Goal: Task Accomplishment & Management: Use online tool/utility

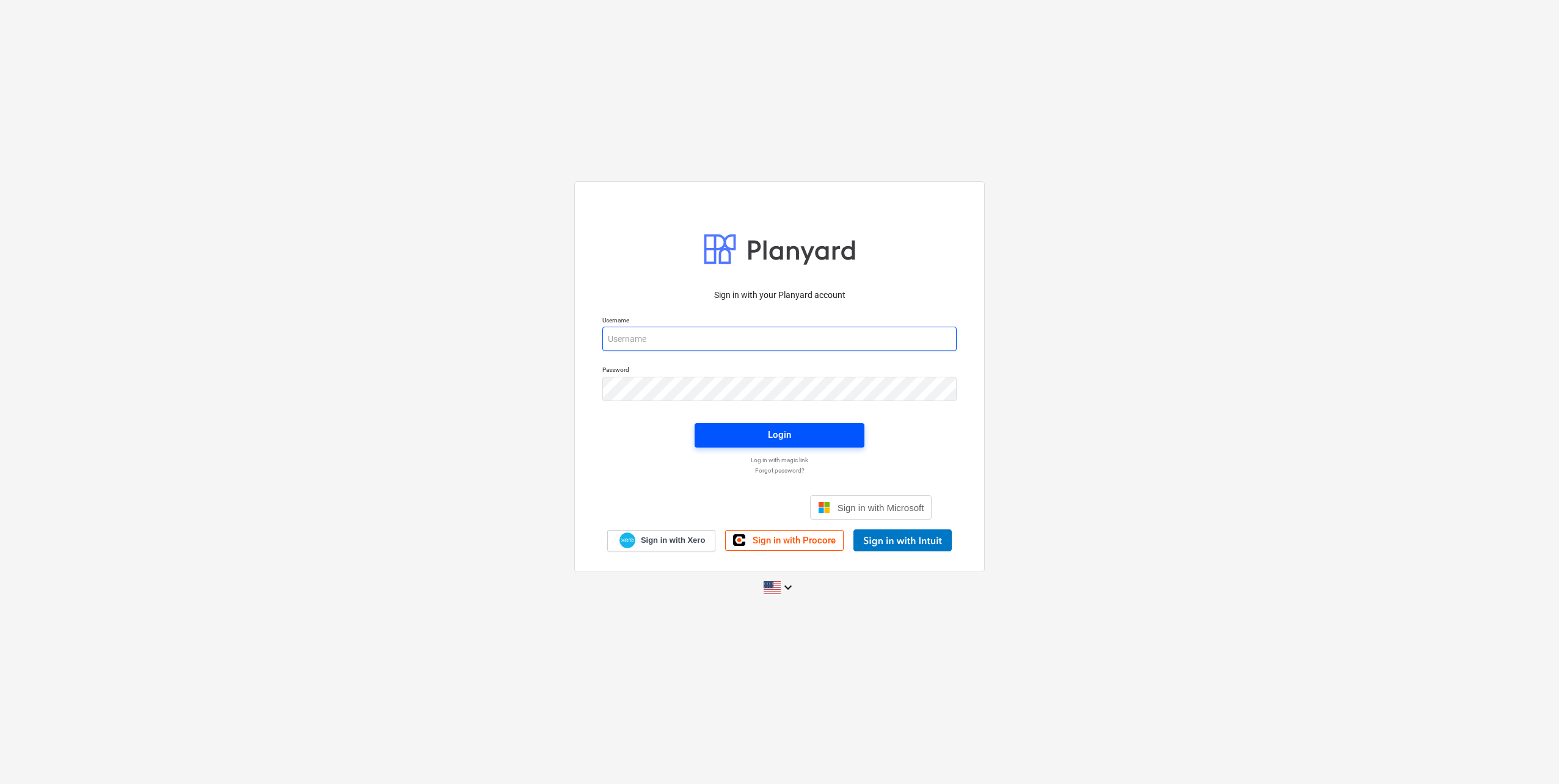
type input "[EMAIL_ADDRESS][DOMAIN_NAME]"
click at [802, 425] on button "Login" at bounding box center [779, 435] width 170 height 24
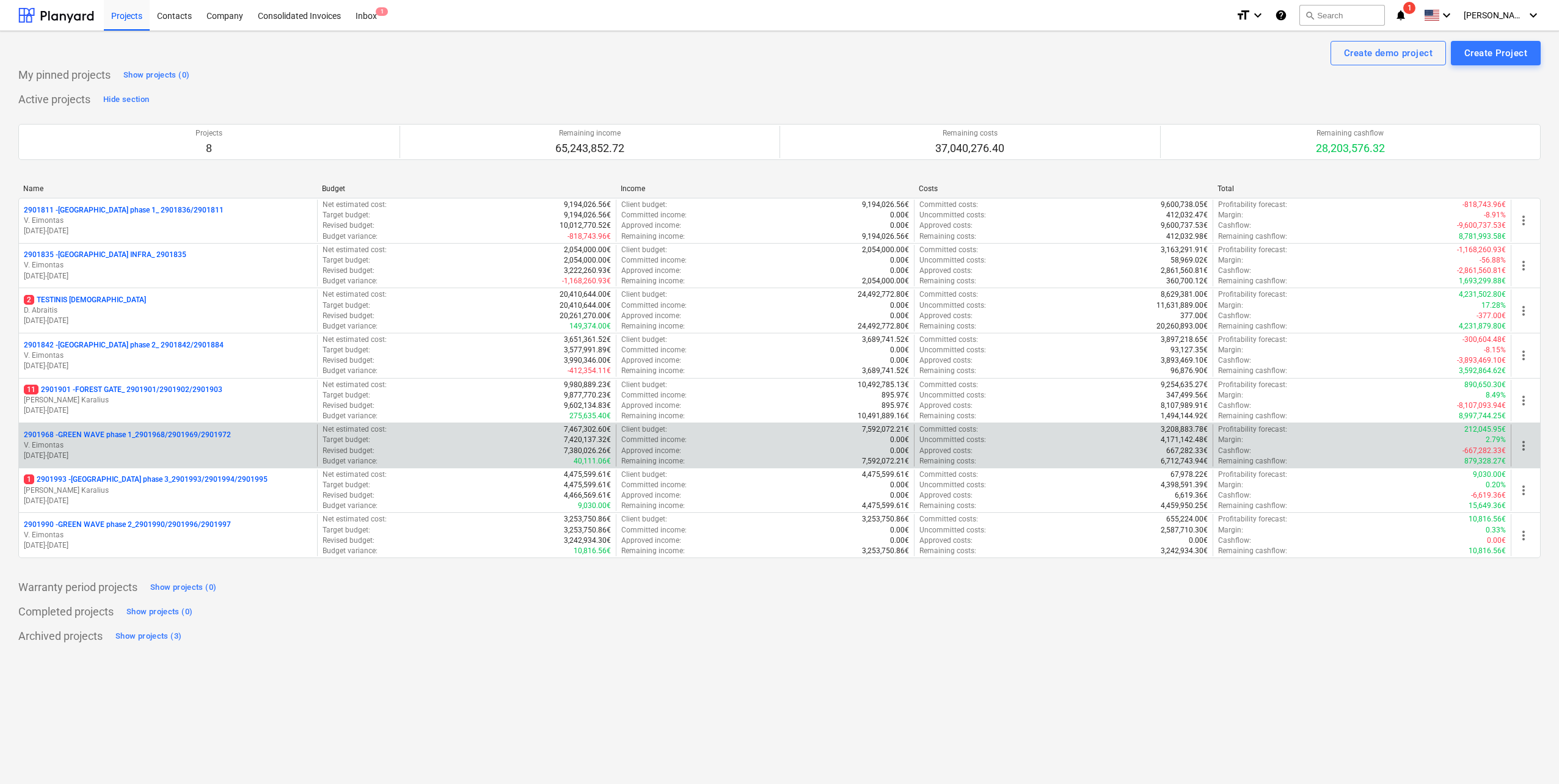
click at [191, 433] on p "2901968 - GREEN WAVE phase 1_2901968/2901969/2901972" at bounding box center [127, 435] width 207 height 11
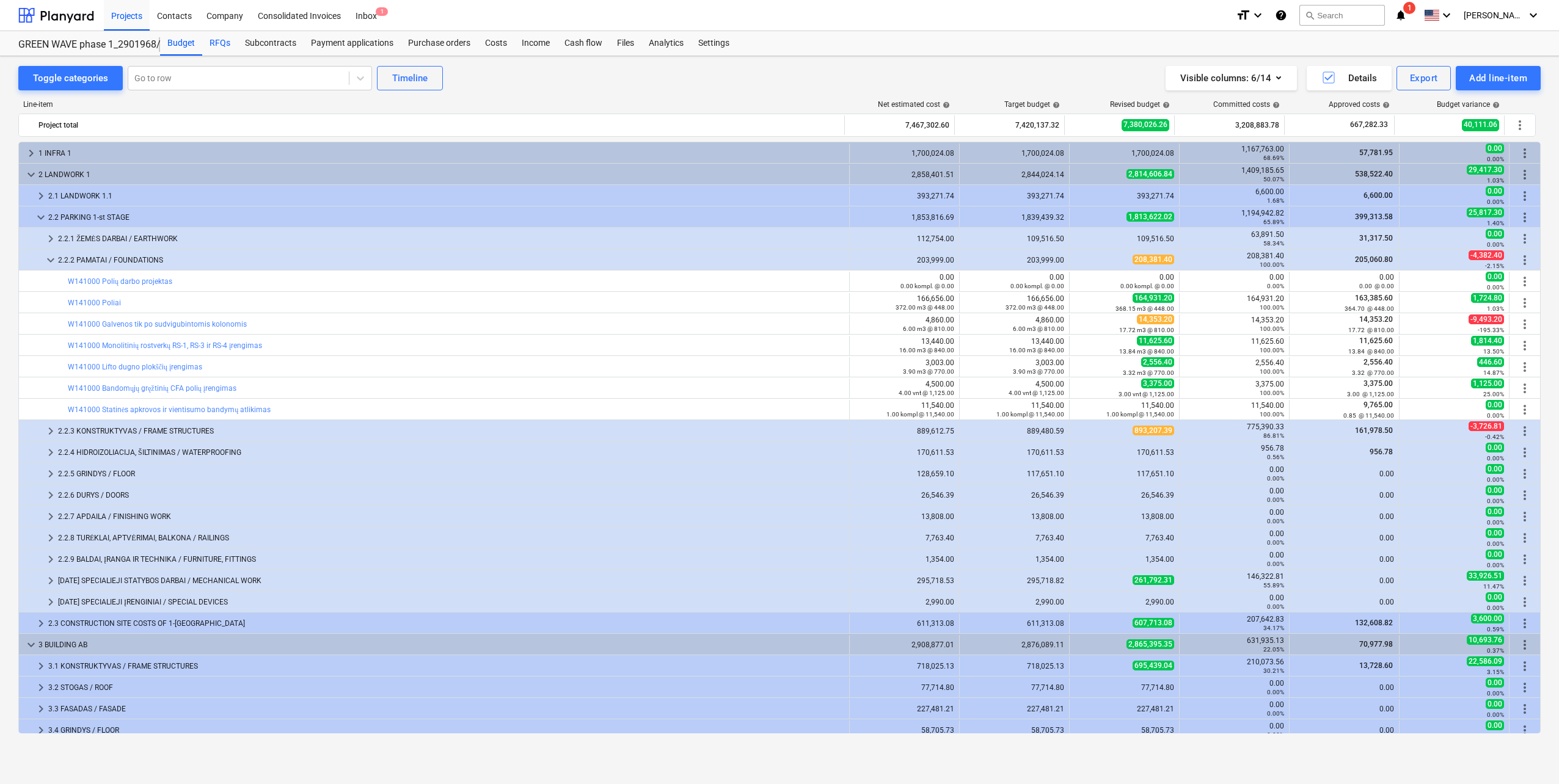
click at [211, 47] on div "RFQs" at bounding box center [220, 43] width 36 height 24
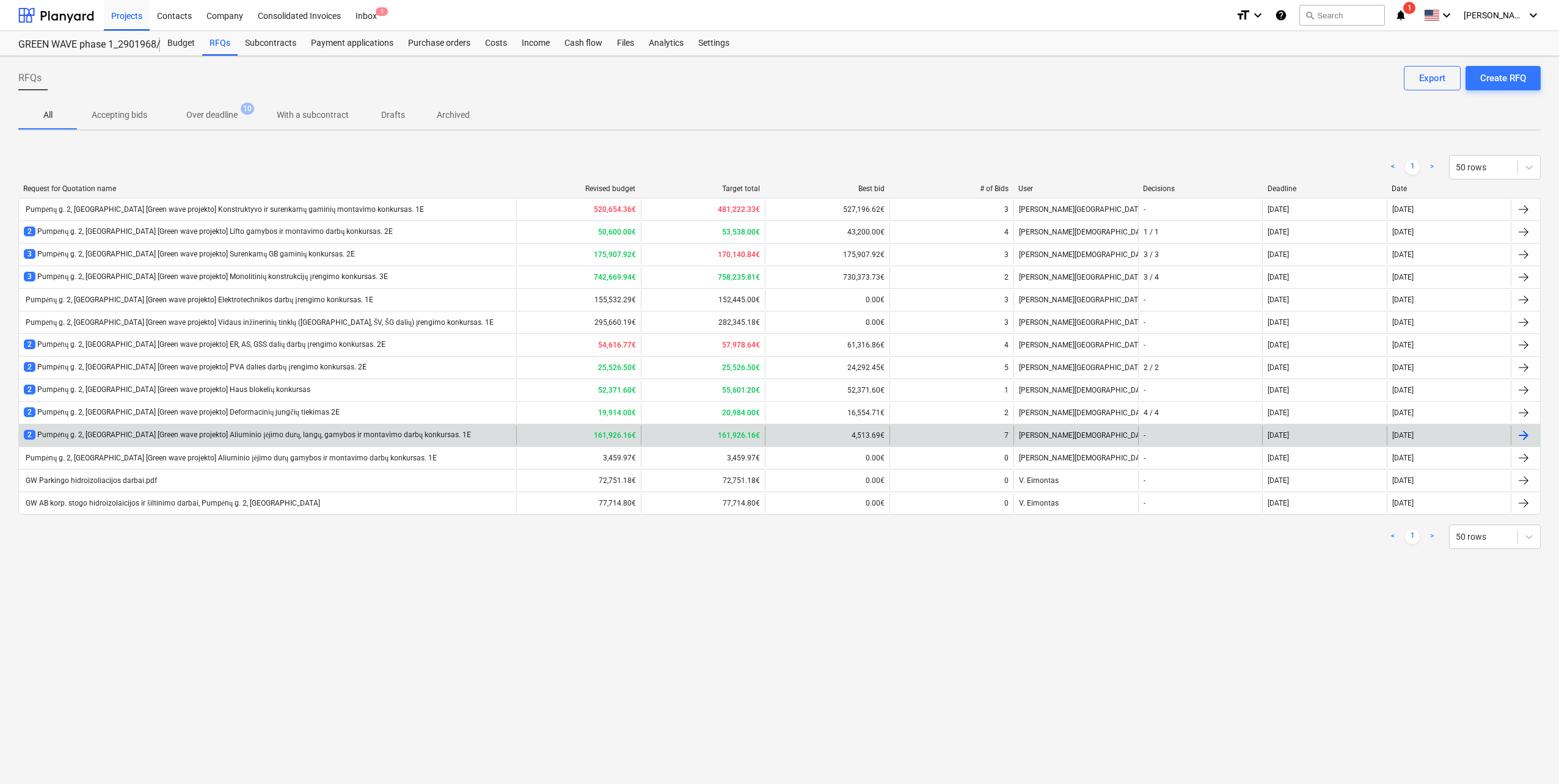
click at [336, 432] on div "2 Pumpėnų g. 2, [GEOGRAPHIC_DATA] [Green wave projekto] Aliuminio įėjimo durų, …" at bounding box center [247, 435] width 447 height 11
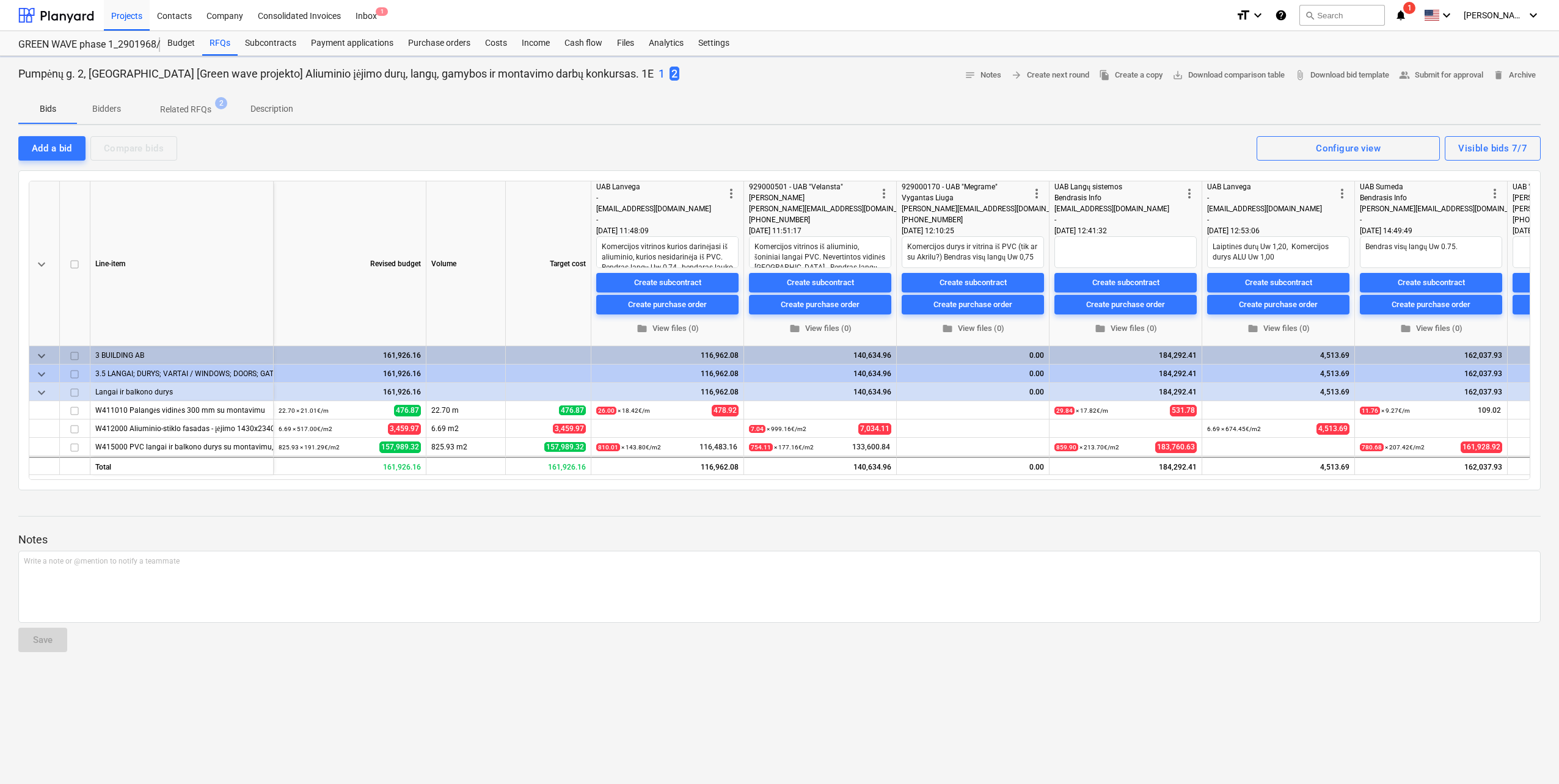
type textarea "x"
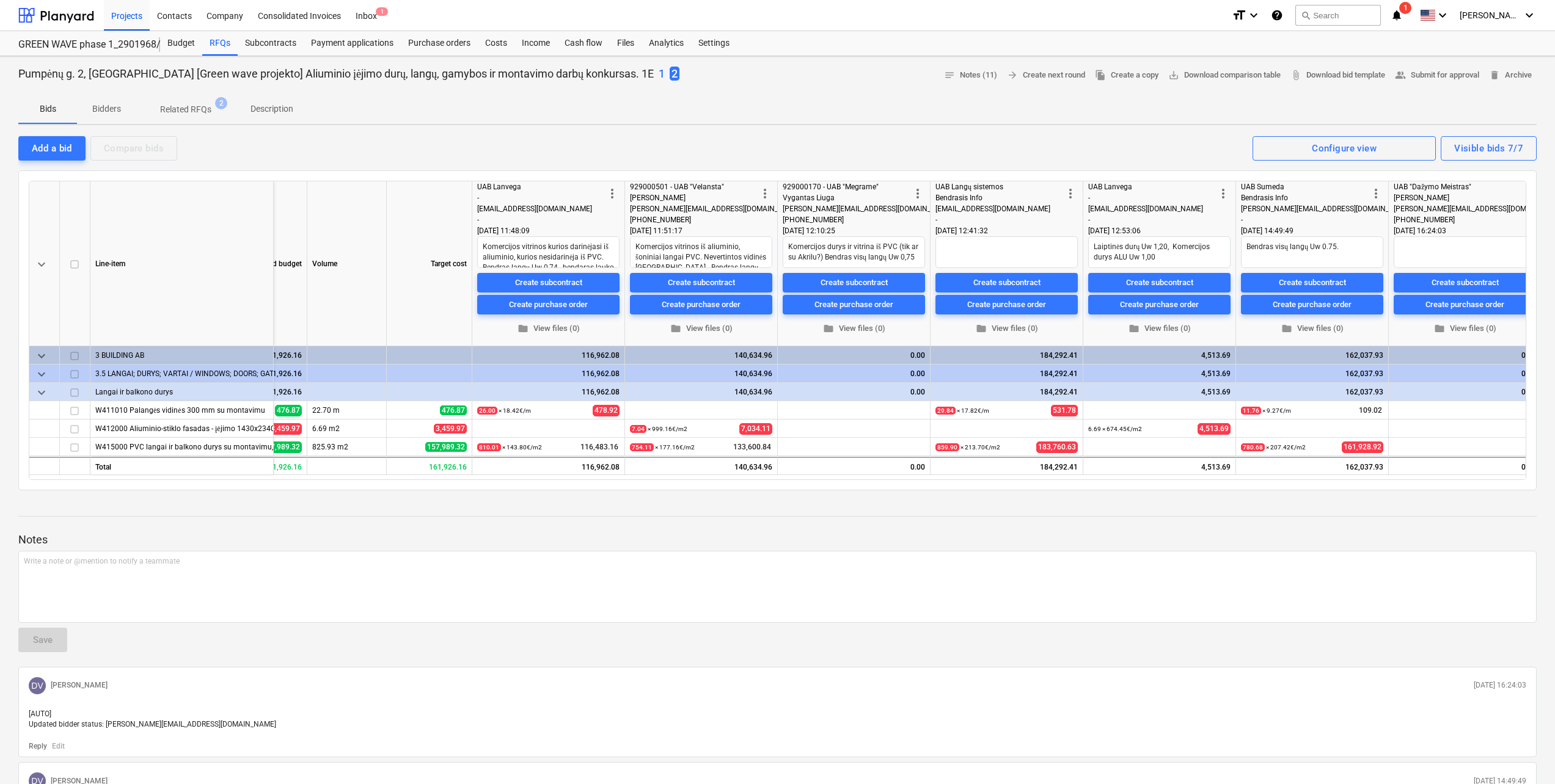
scroll to position [0, 135]
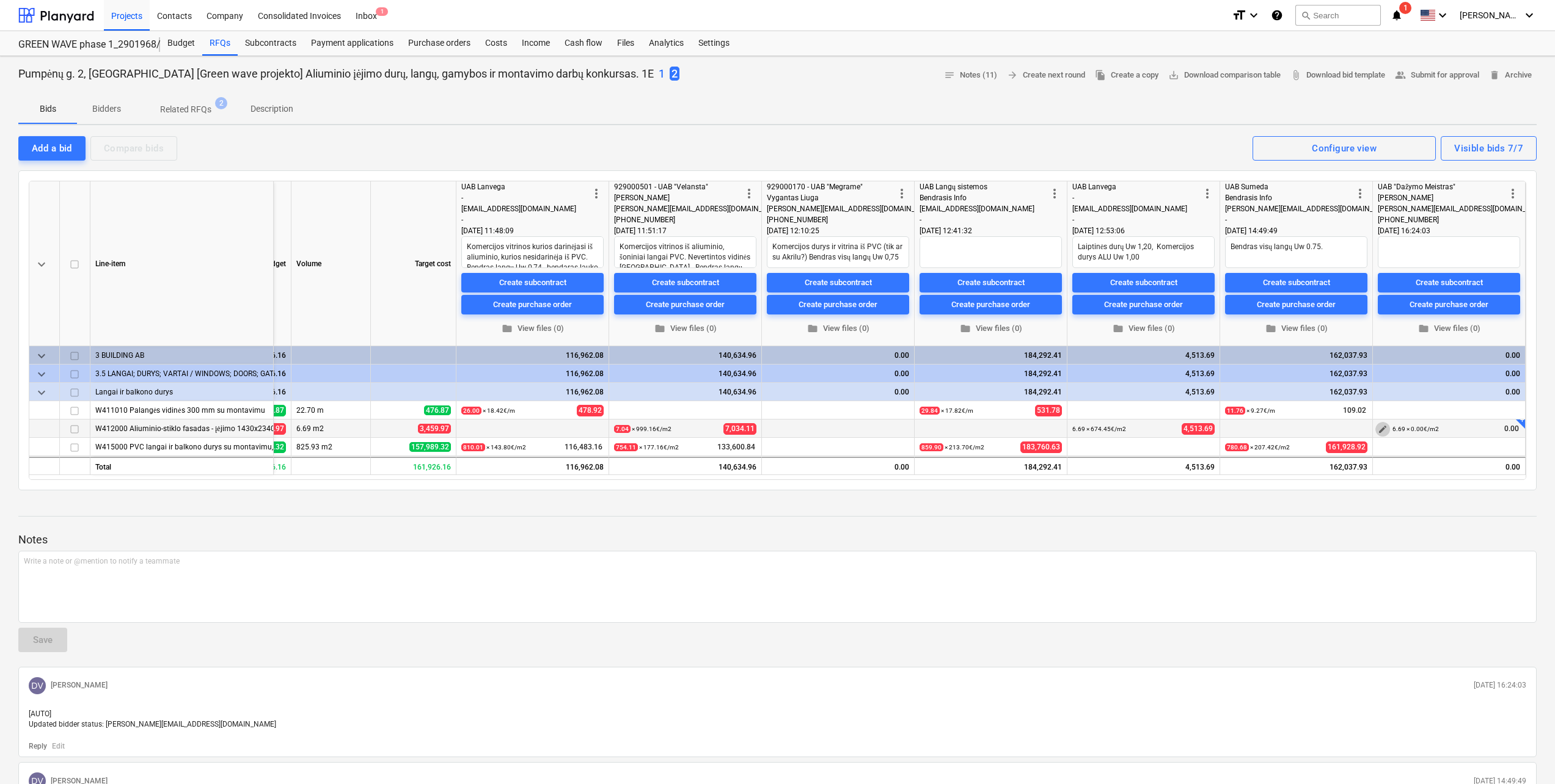
click at [1381, 427] on span "edit" at bounding box center [1382, 429] width 10 height 10
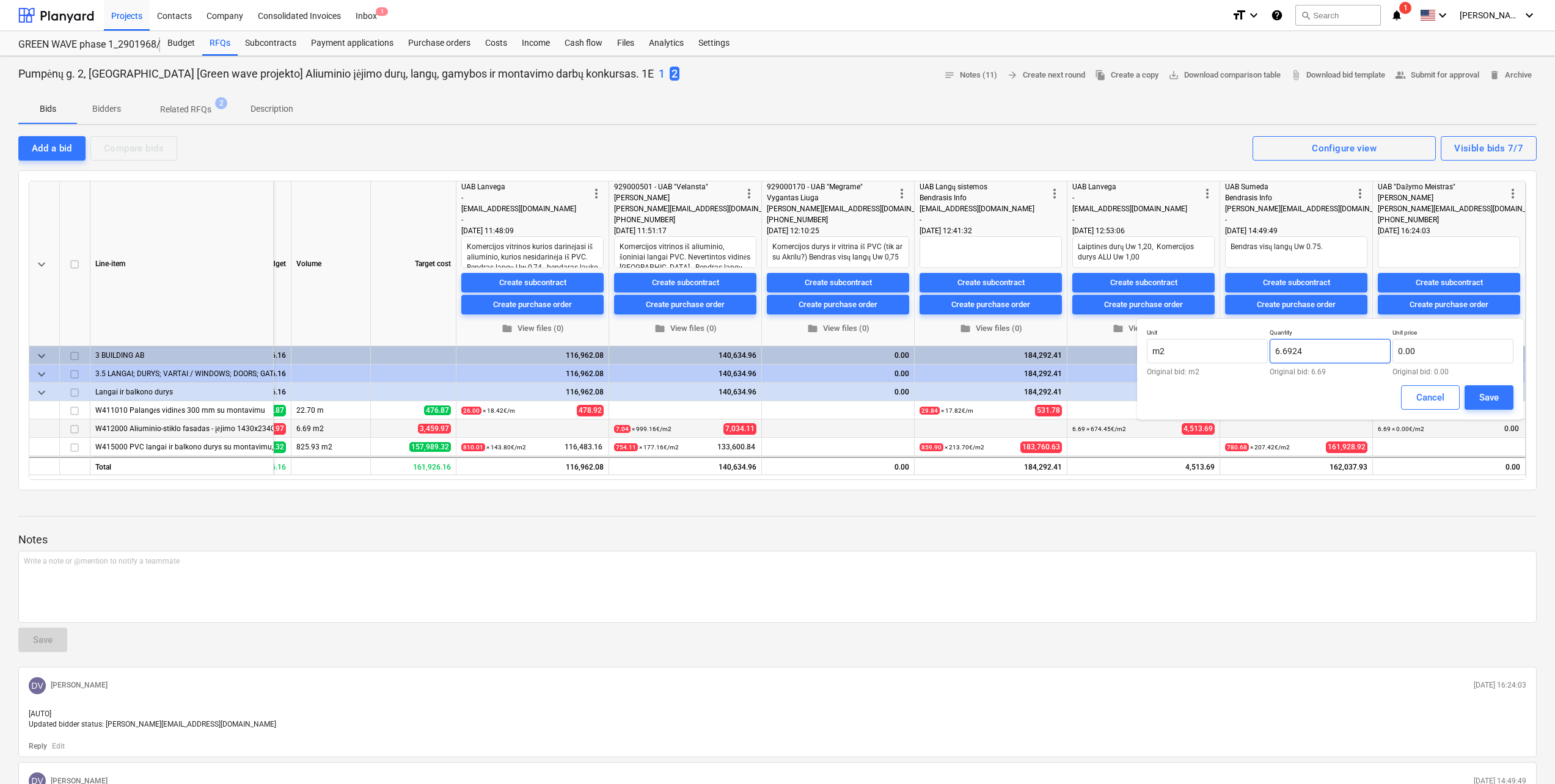
click at [1335, 347] on input "6.6924" at bounding box center [1329, 351] width 121 height 24
type input "6.50"
click at [1419, 352] on input "text" at bounding box center [1452, 351] width 121 height 24
type input "2,286.18"
click at [1482, 388] on button "Save" at bounding box center [1489, 397] width 49 height 24
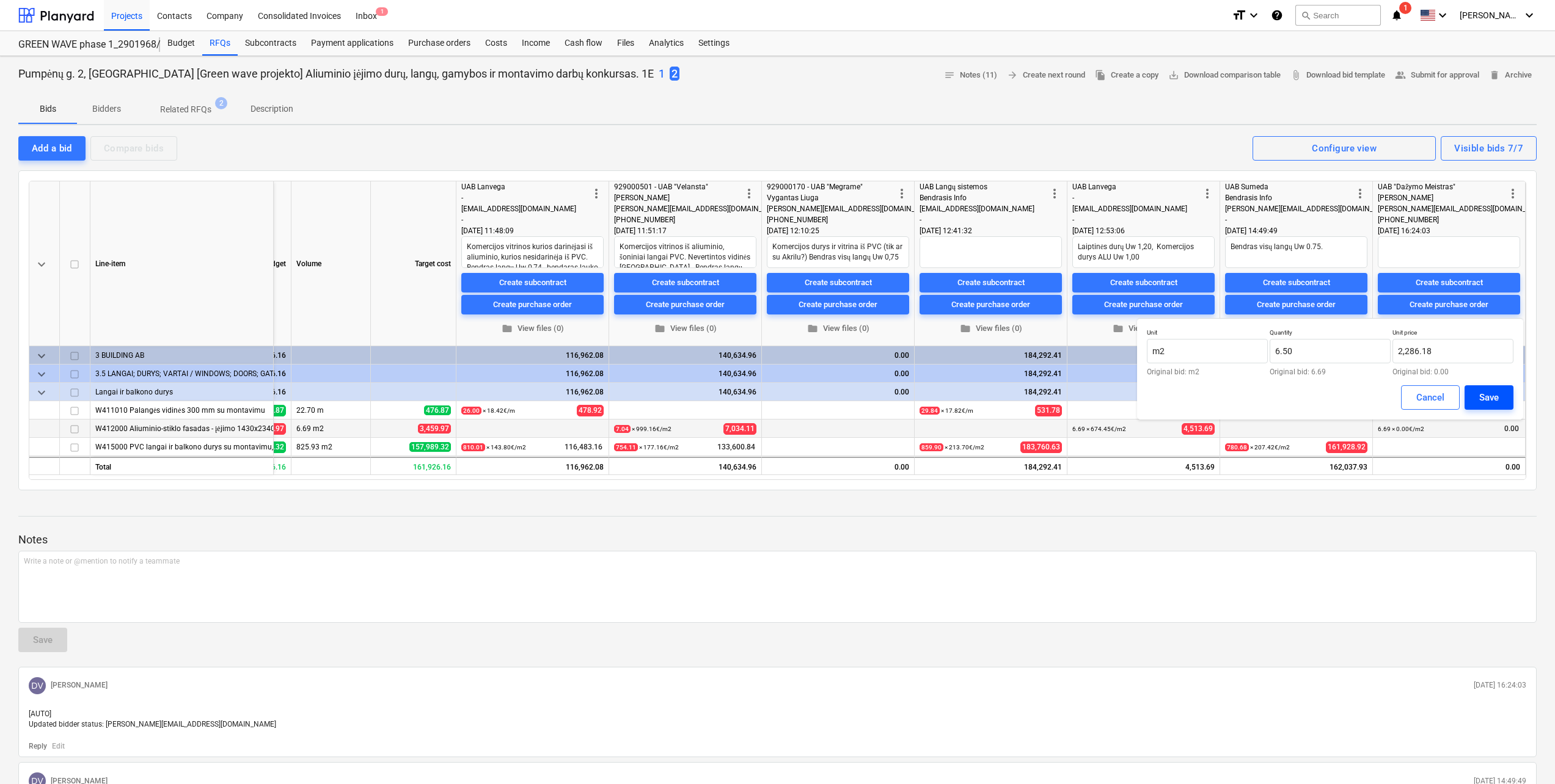
type textarea "x"
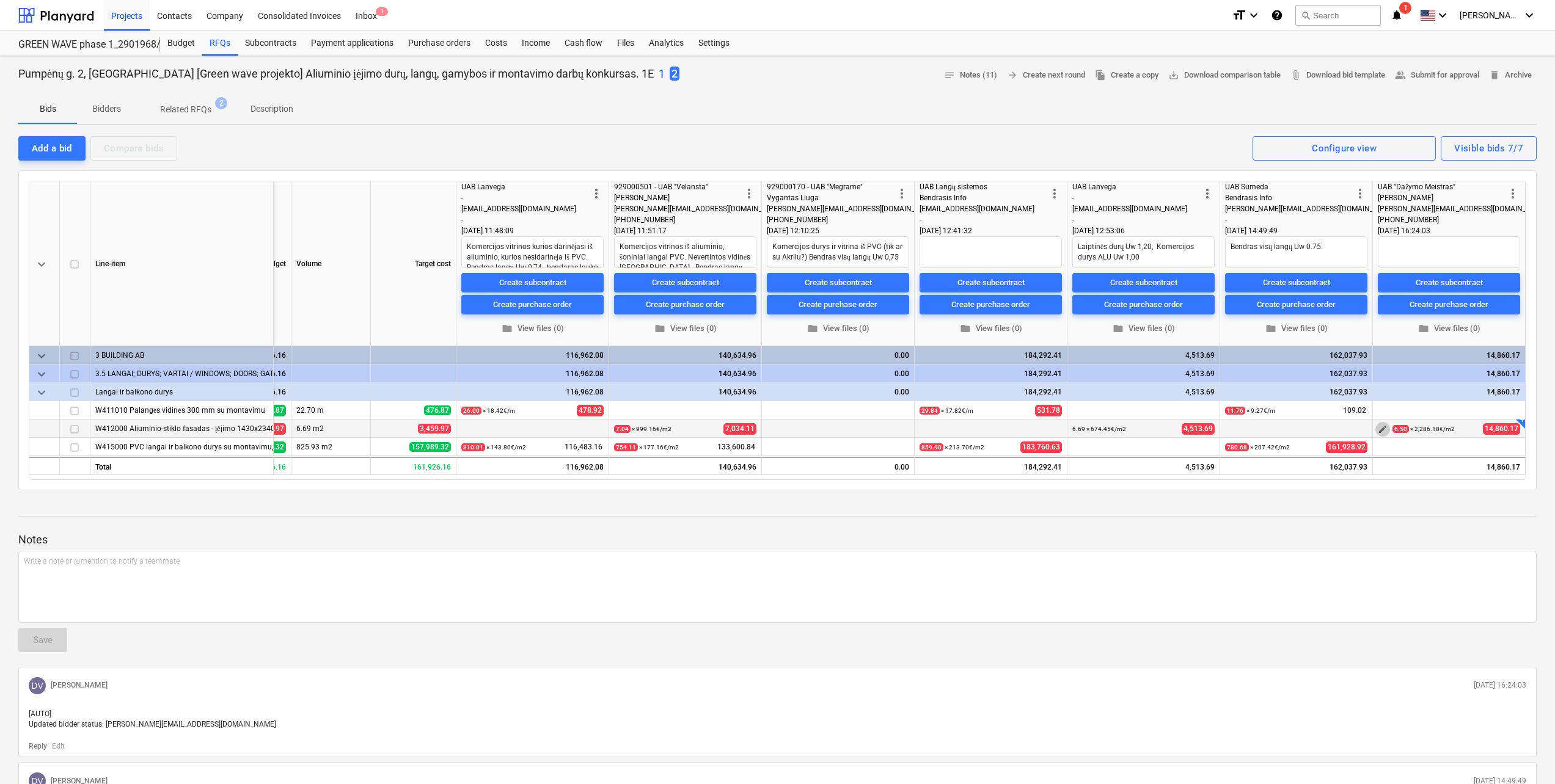
click at [1385, 431] on span "edit" at bounding box center [1382, 429] width 10 height 10
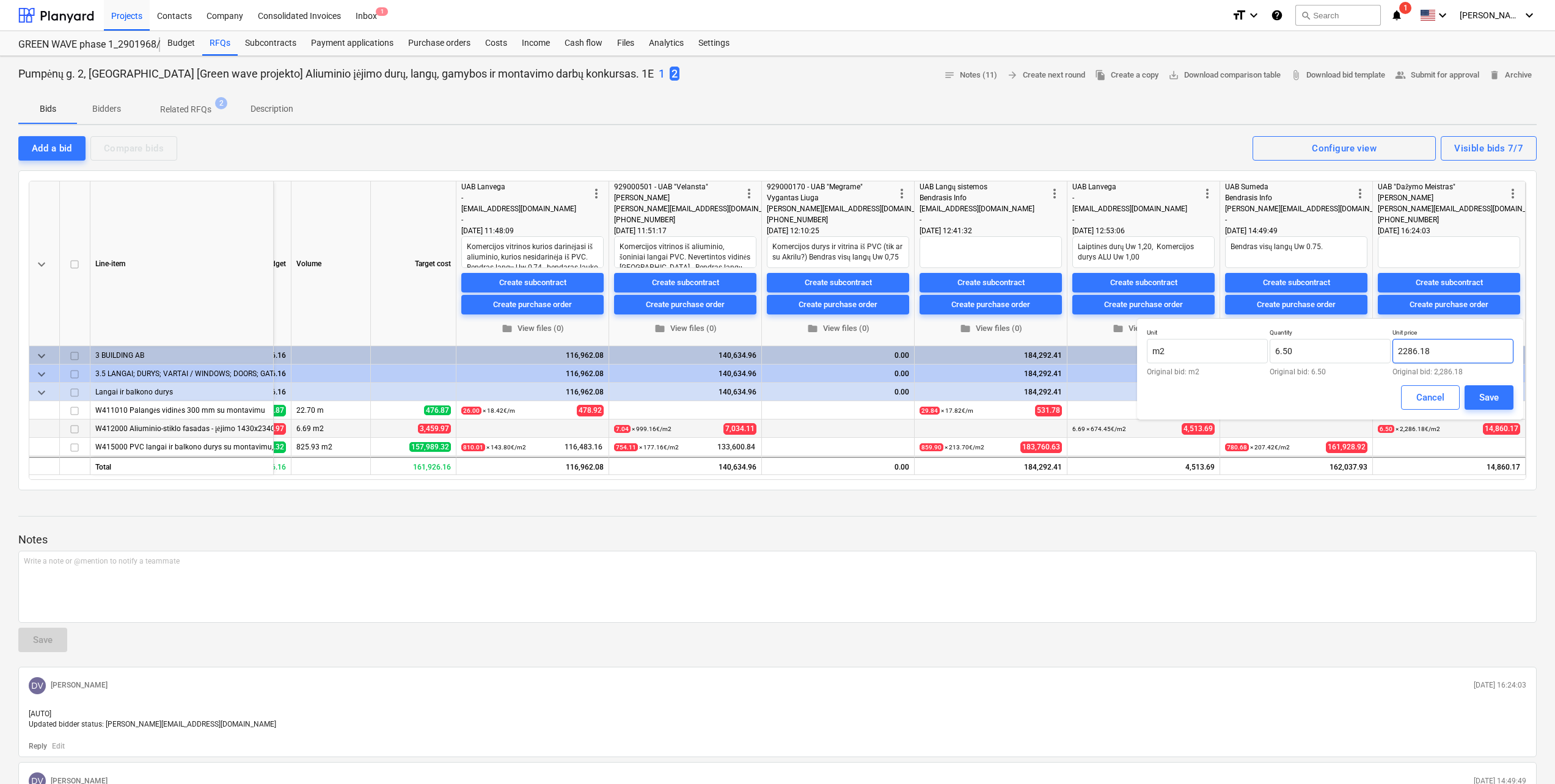
drag, startPoint x: 1466, startPoint y: 351, endPoint x: 1317, endPoint y: 367, distance: 149.9
click at [1317, 367] on div "Unit m2 Original bid: m2 Quantity 6.50 Original bid: 6.50 Unit price 2286.18 Or…" at bounding box center [1330, 351] width 367 height 47
type input "703.44"
click at [1484, 394] on div "Save" at bounding box center [1489, 398] width 20 height 16
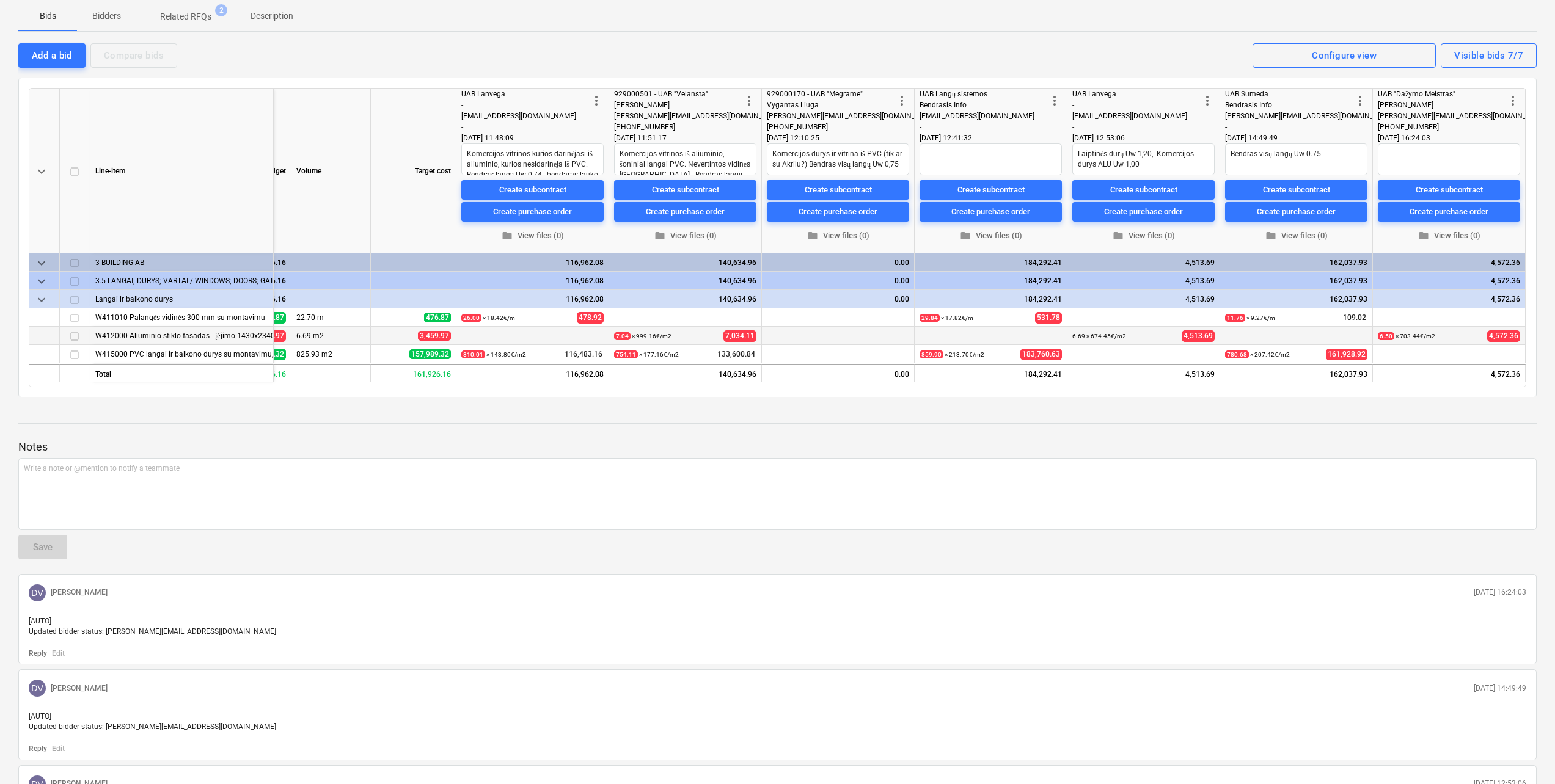
scroll to position [0, 0]
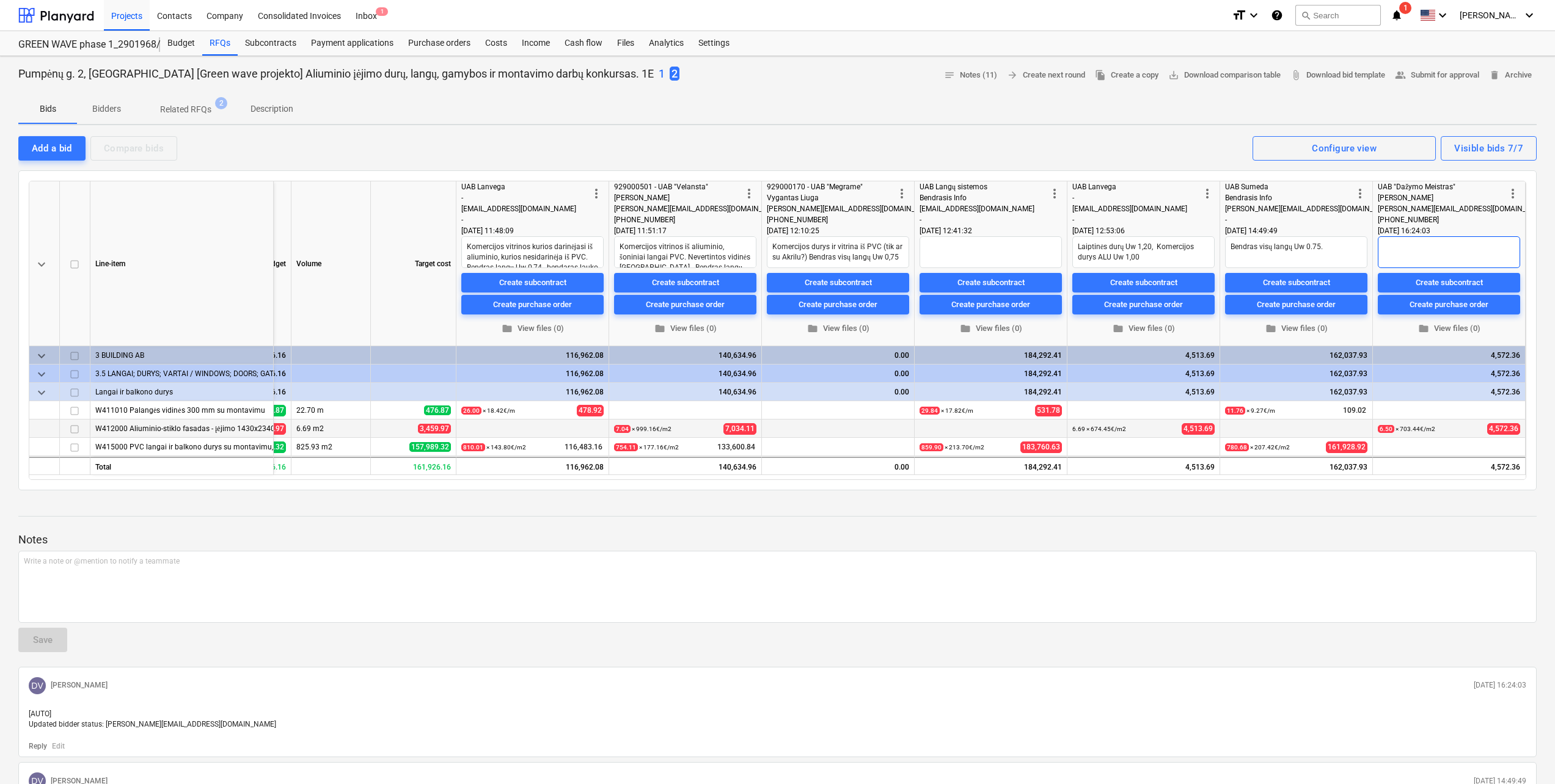
click at [1427, 247] on textarea at bounding box center [1449, 252] width 143 height 32
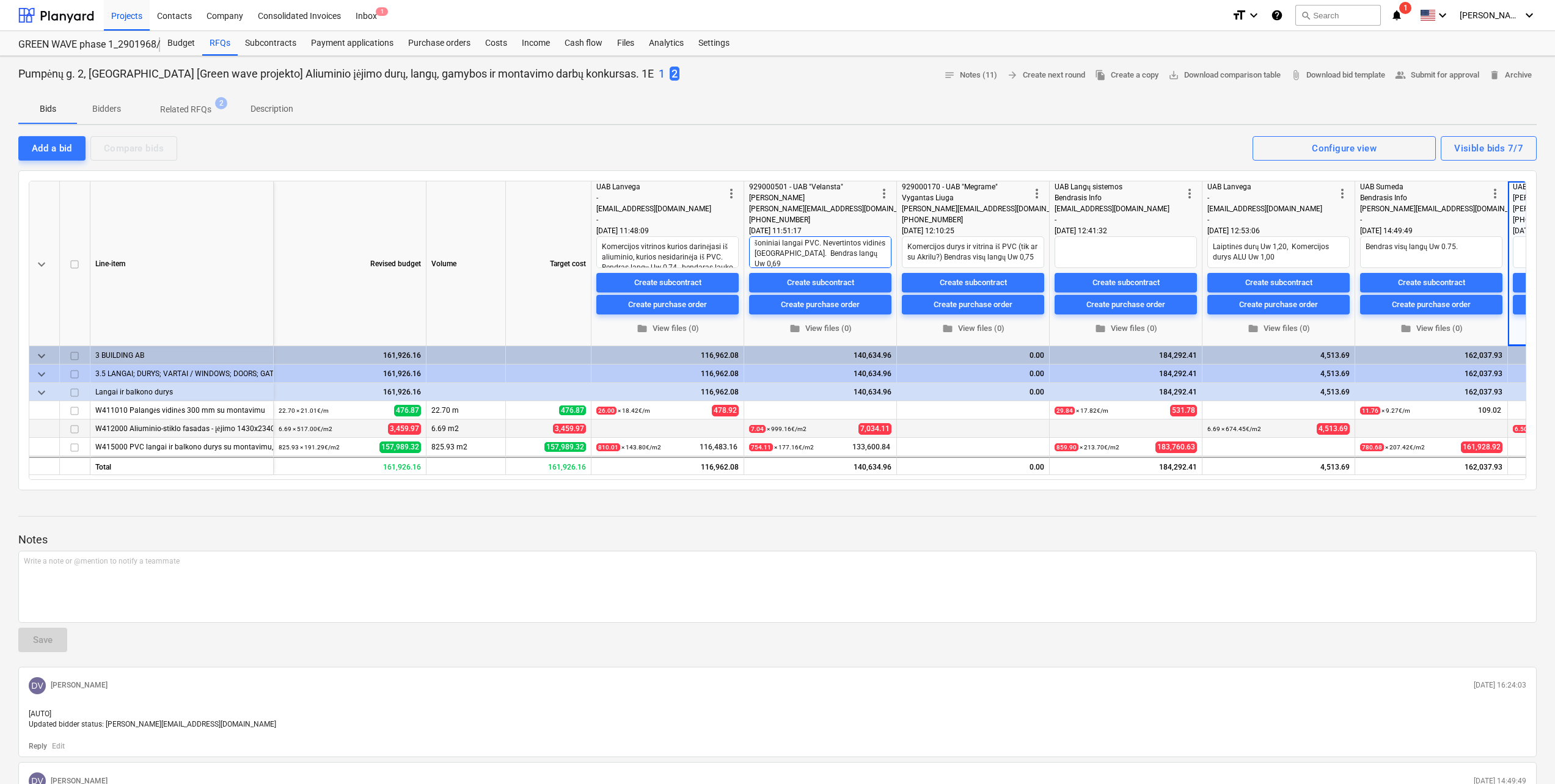
scroll to position [21, 0]
drag, startPoint x: 1124, startPoint y: 541, endPoint x: 1081, endPoint y: 516, distance: 49.7
click at [1082, 509] on div at bounding box center [777, 504] width 1518 height 10
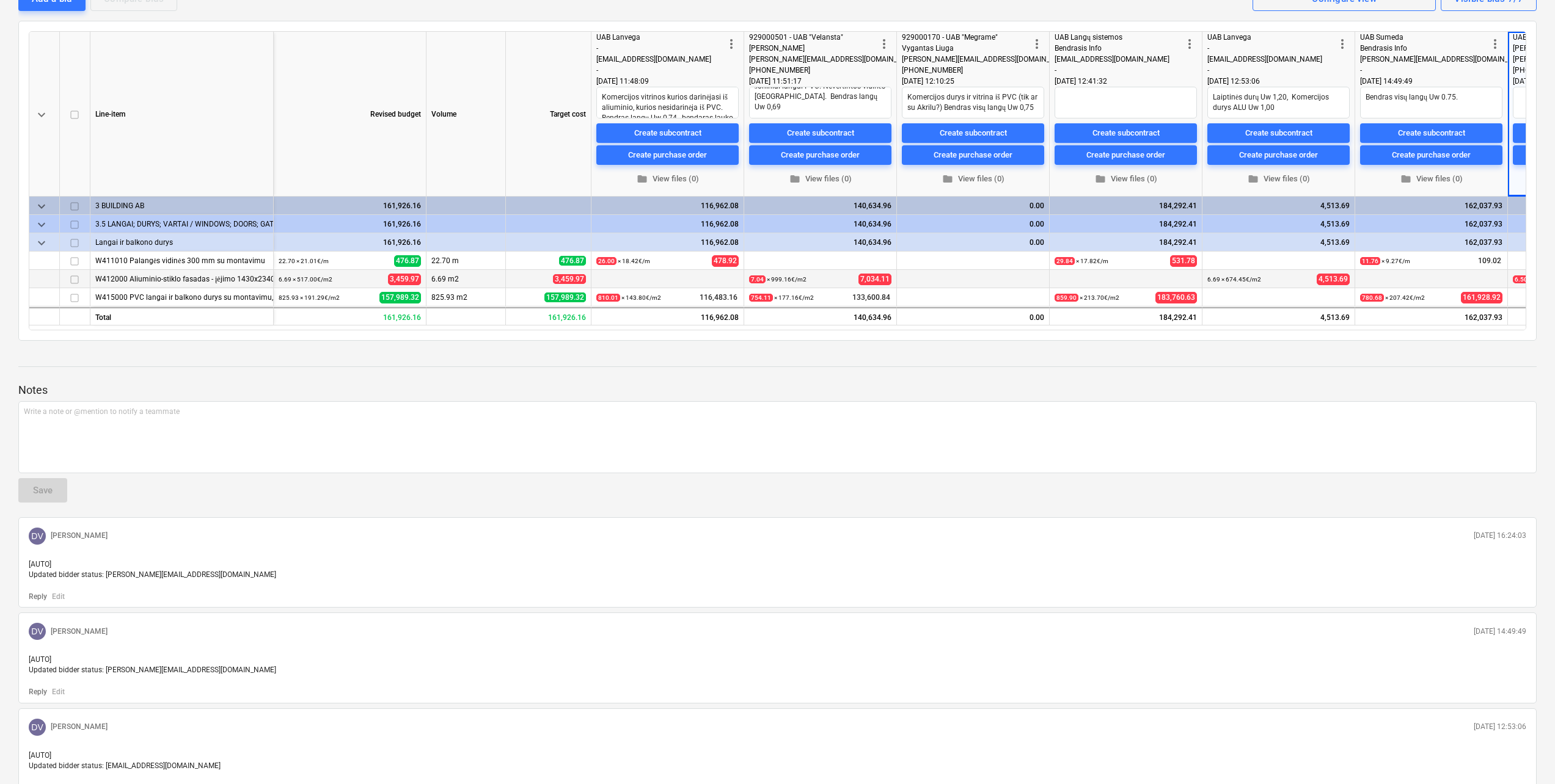
scroll to position [0, 0]
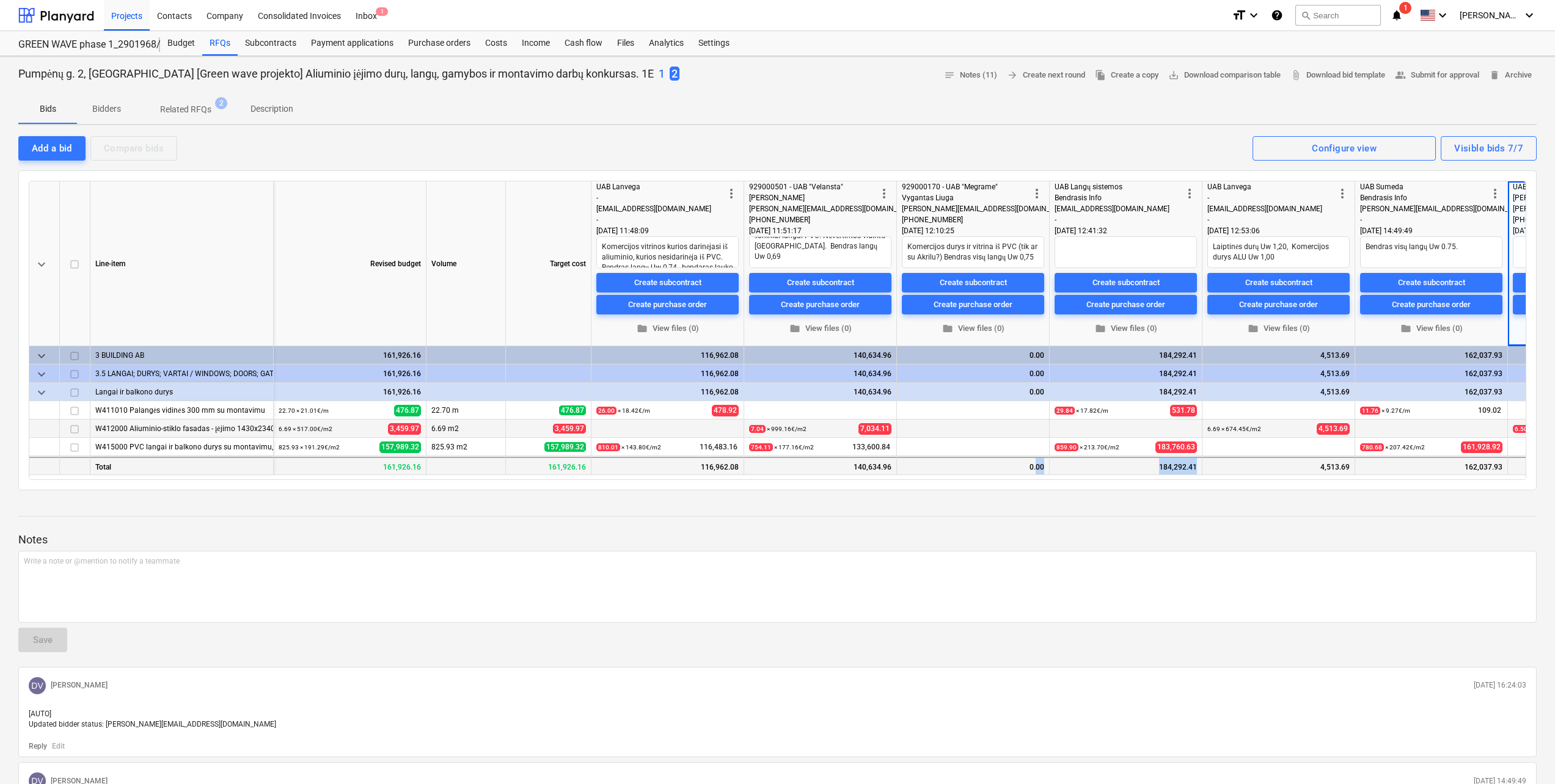
drag, startPoint x: 1036, startPoint y: 475, endPoint x: 1299, endPoint y: 458, distance: 263.5
click at [0, 0] on div "Total 161,926.16 161,926.16 116,962.08 140,634.96 0.00 184,292.41 4,513.69 162,…" at bounding box center [0, 0] width 0 height 0
drag, startPoint x: 1299, startPoint y: 458, endPoint x: 1159, endPoint y: 509, distance: 149.0
click at [780, 506] on div at bounding box center [777, 504] width 1518 height 10
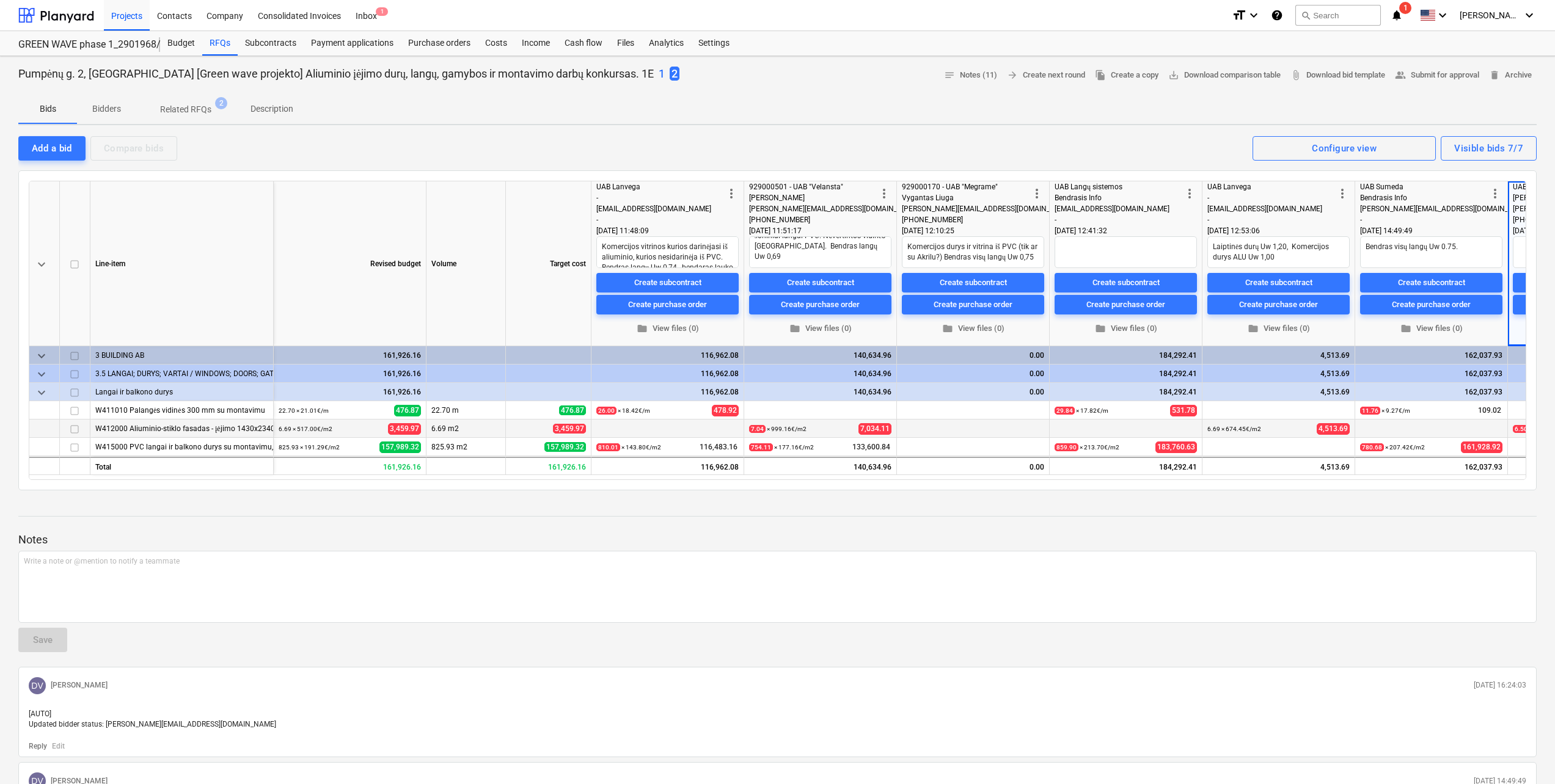
type textarea "x"
